Goal: Transaction & Acquisition: Purchase product/service

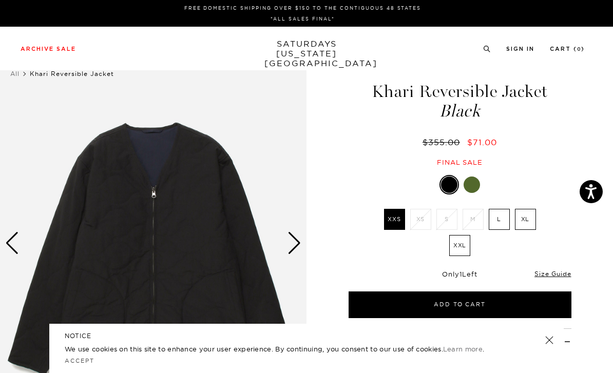
click at [505, 218] on label "L" at bounding box center [499, 219] width 21 height 21
click at [0, 0] on input "L" at bounding box center [0, 0] width 0 height 0
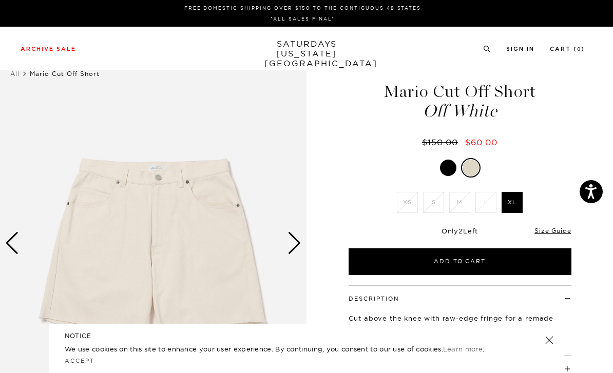
click at [298, 247] on div "Next slide" at bounding box center [295, 243] width 14 height 23
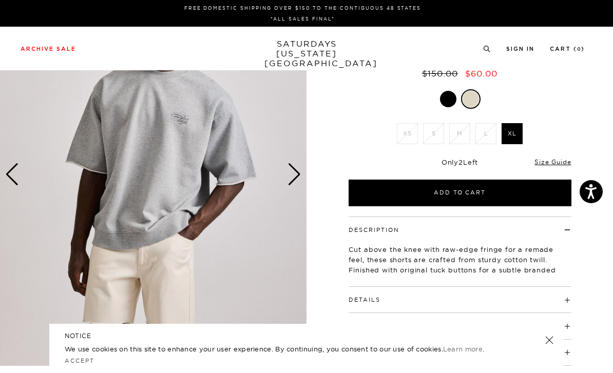
scroll to position [72, 0]
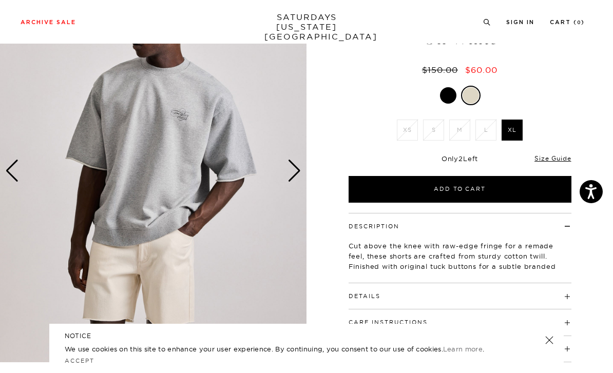
click at [302, 172] on img at bounding box center [153, 170] width 307 height 383
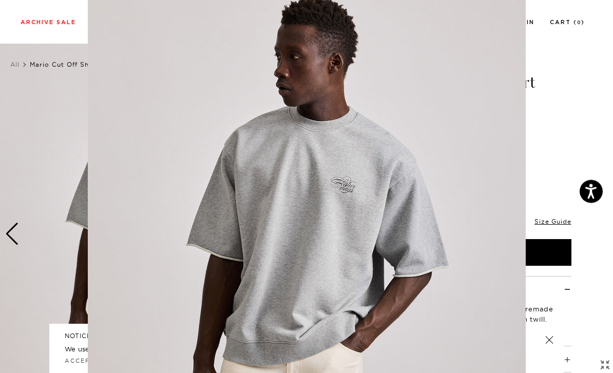
scroll to position [0, 0]
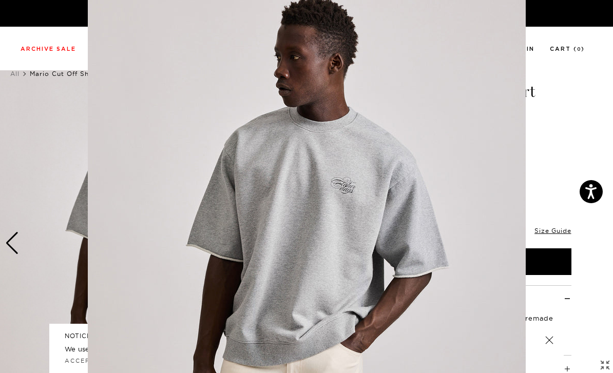
click at [562, 162] on figure at bounding box center [306, 186] width 613 height 373
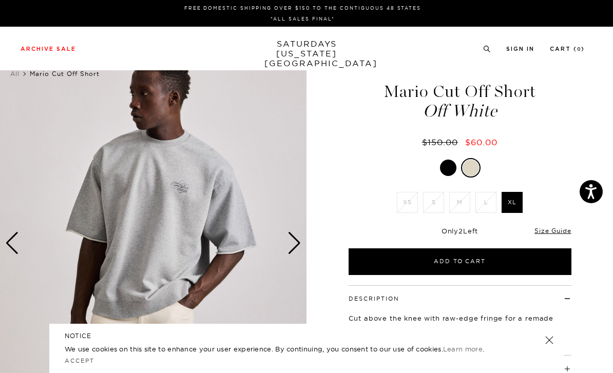
click at [23, 255] on img at bounding box center [153, 243] width 307 height 383
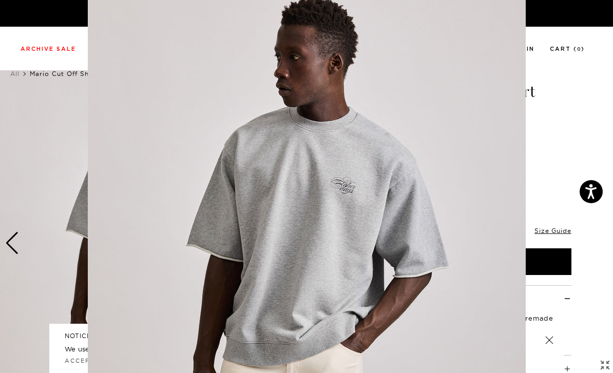
scroll to position [76, 0]
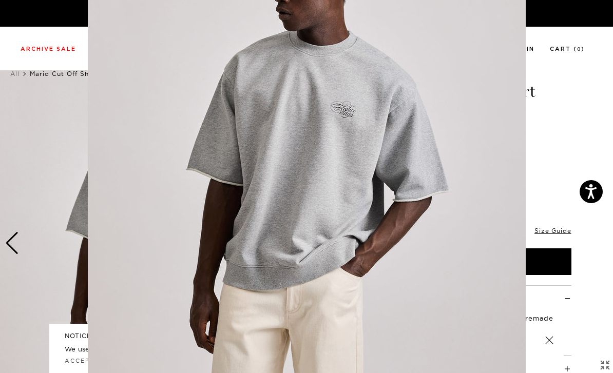
click at [64, 178] on figure at bounding box center [306, 186] width 613 height 373
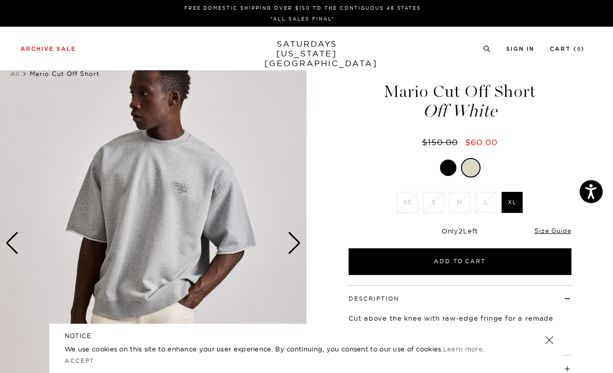
scroll to position [0, 0]
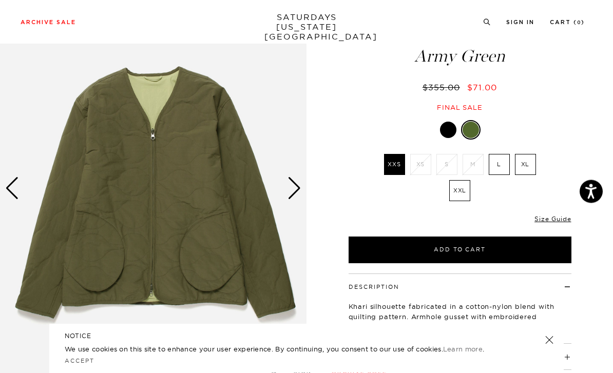
scroll to position [52, 0]
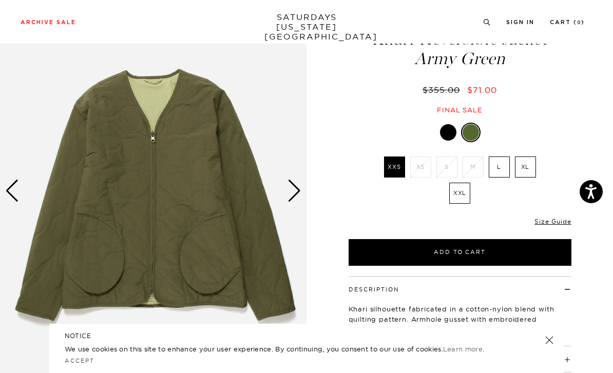
click at [290, 192] on div "Next slide" at bounding box center [295, 191] width 14 height 23
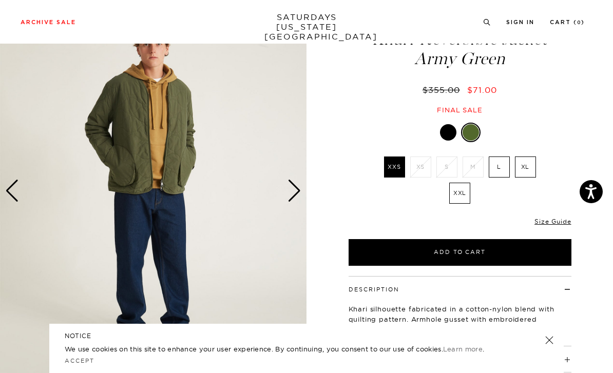
click at [499, 166] on label "L" at bounding box center [499, 167] width 21 height 21
click at [0, 0] on input "L" at bounding box center [0, 0] width 0 height 0
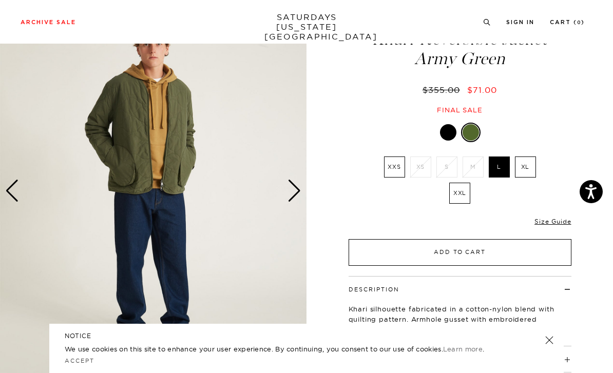
click at [481, 252] on button "Add to Cart" at bounding box center [460, 252] width 223 height 27
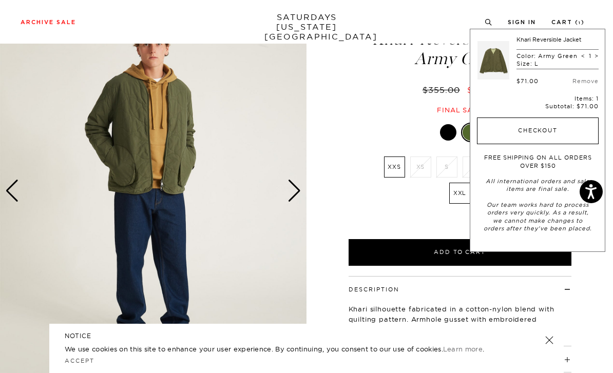
click at [546, 133] on button "Checkout" at bounding box center [538, 131] width 122 height 27
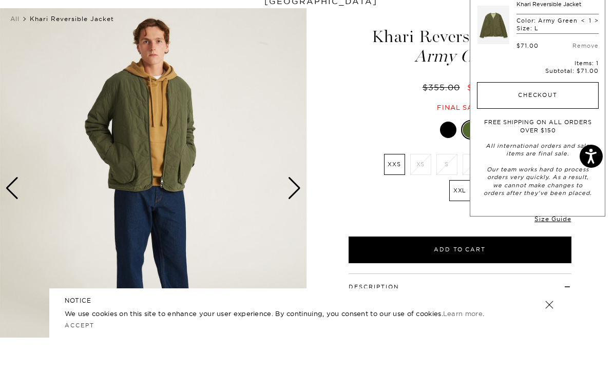
scroll to position [55, 0]
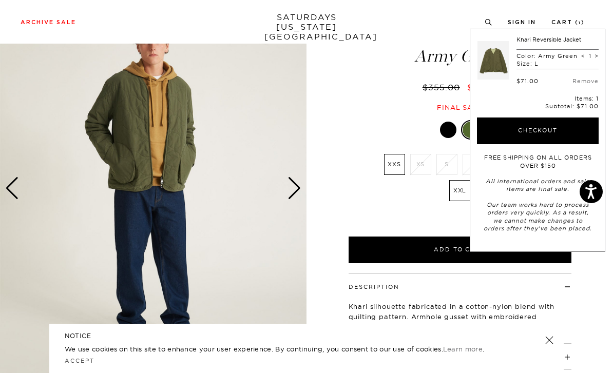
click at [445, 131] on div at bounding box center [448, 130] width 16 height 16
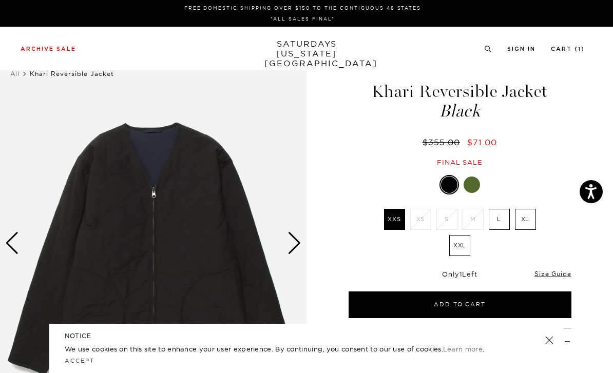
click at [497, 219] on label "L" at bounding box center [499, 219] width 21 height 21
click at [0, 0] on input "L" at bounding box center [0, 0] width 0 height 0
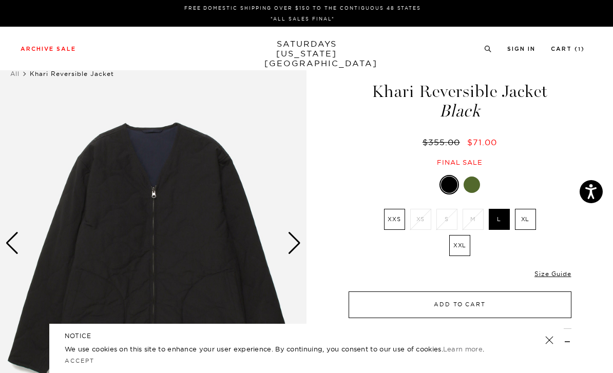
click at [495, 303] on button "Add to Cart" at bounding box center [460, 305] width 223 height 27
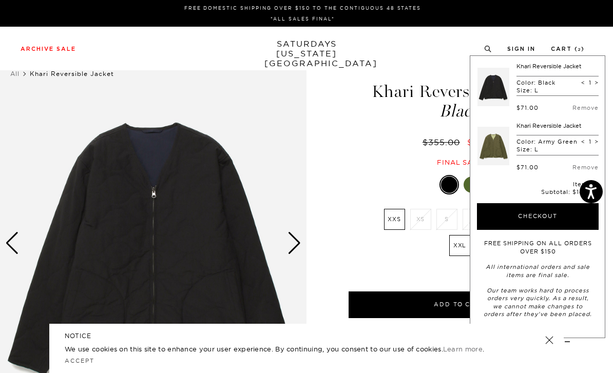
click at [290, 249] on div "Next slide" at bounding box center [295, 243] width 14 height 23
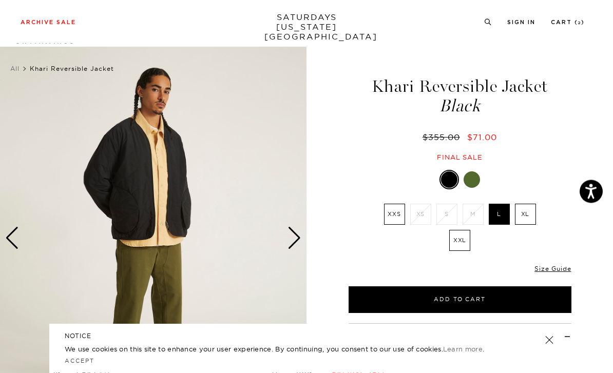
scroll to position [16, 0]
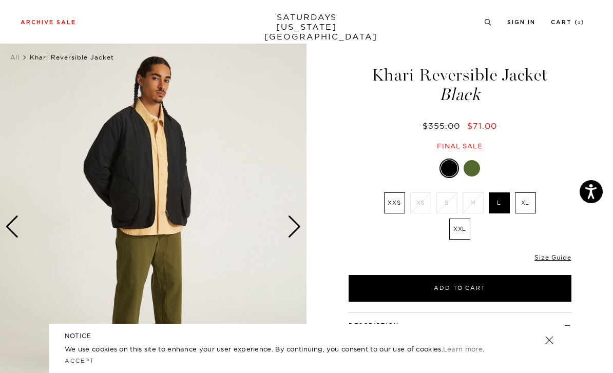
click at [299, 233] on div "Next slide" at bounding box center [295, 227] width 14 height 23
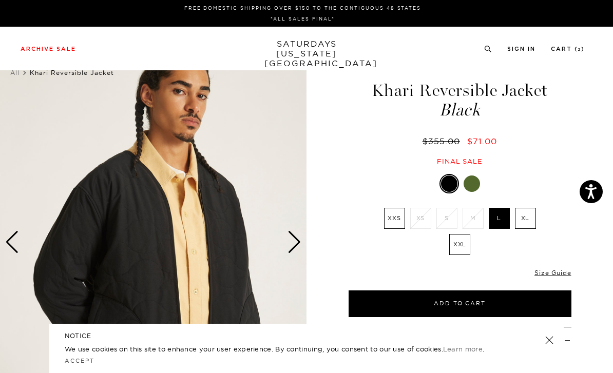
scroll to position [0, 0]
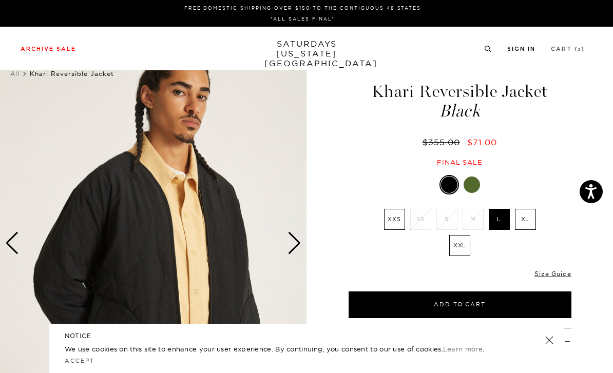
click at [569, 47] on link "Cart ( 2 )" at bounding box center [568, 49] width 34 height 6
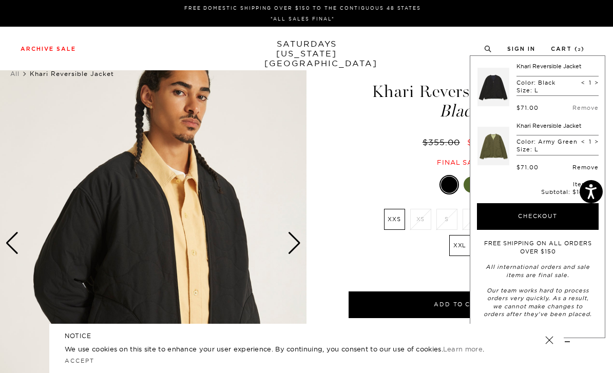
click at [590, 166] on link "Remove" at bounding box center [586, 167] width 26 height 7
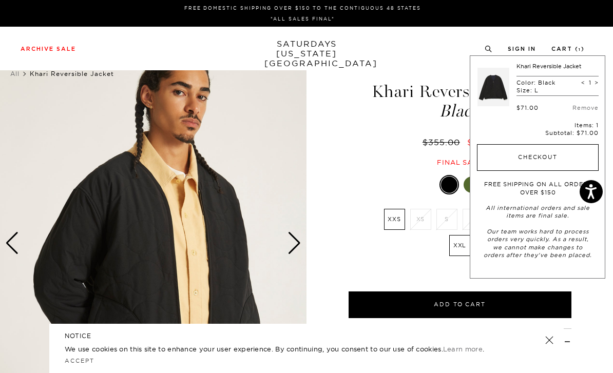
click at [572, 153] on button "Checkout" at bounding box center [538, 157] width 122 height 27
